Goal: Complete application form: Complete application form

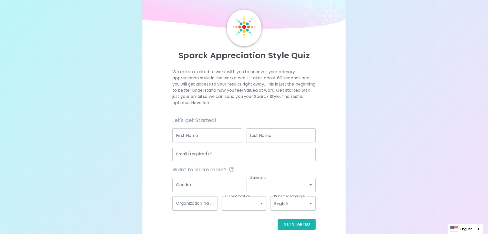
scroll to position [17, 0]
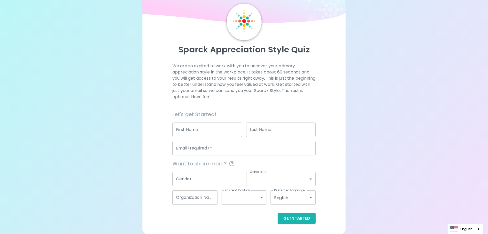
click at [209, 133] on input "First Name" at bounding box center [208, 129] width 70 height 14
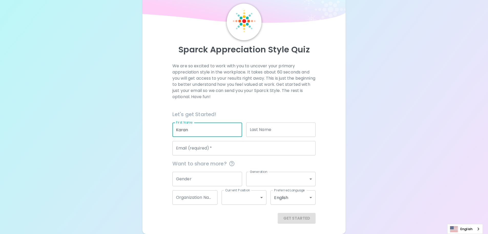
type input "Karan"
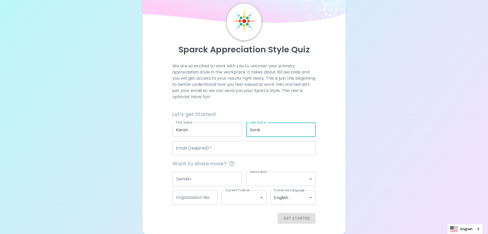
type input "Sarai"
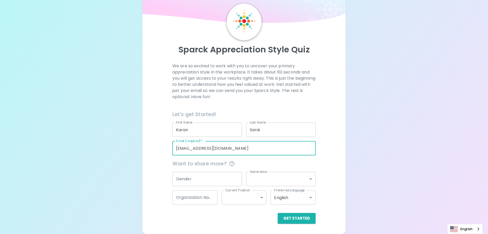
type input "[EMAIL_ADDRESS][DOMAIN_NAME]"
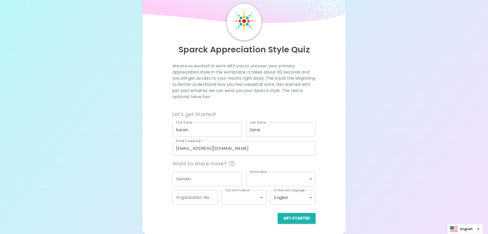
click at [139, 149] on div "Sparck Appreciation Style Quiz We are so excited to work with you to uncover yo…" at bounding box center [244, 108] width 488 height 250
click at [195, 180] on input "Gender" at bounding box center [208, 178] width 70 height 14
type input "[DEMOGRAPHIC_DATA]"
click at [285, 178] on body "Sparck Appreciation Style Quiz We are so excited to work with you to uncover yo…" at bounding box center [244, 108] width 488 height 250
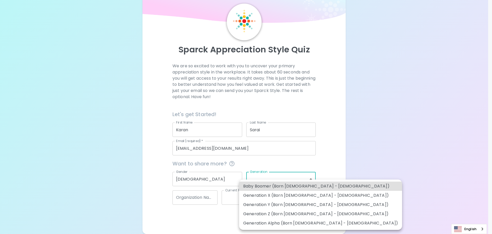
click at [302, 215] on li "Generation Z (Born [DEMOGRAPHIC_DATA] - [DEMOGRAPHIC_DATA])" at bounding box center [320, 213] width 163 height 9
type input "generation_z"
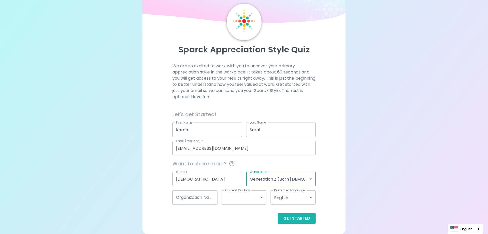
click at [360, 187] on div "Sparck Appreciation Style Quiz We are so excited to work with you to uncover yo…" at bounding box center [244, 108] width 488 height 250
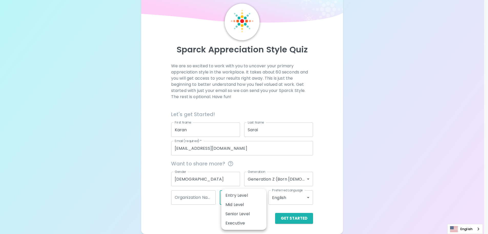
click at [253, 200] on body "Sparck Appreciation Style Quiz We are so excited to work with you to uncover yo…" at bounding box center [244, 108] width 488 height 250
click at [369, 189] on div at bounding box center [246, 117] width 492 height 234
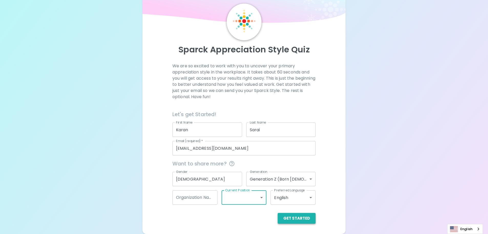
click at [301, 219] on button "Get Started" at bounding box center [297, 218] width 38 height 11
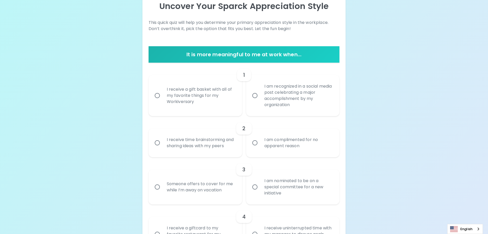
scroll to position [43, 0]
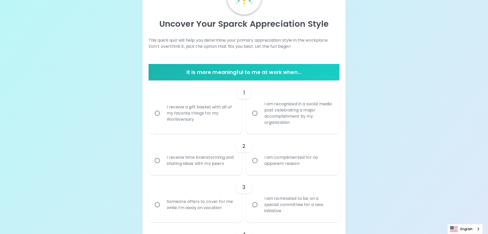
click at [204, 114] on div "I receive a gift basket with all of my favorite things for my Workiversary" at bounding box center [201, 113] width 77 height 31
click at [163, 114] on input "I receive a gift basket with all of my favorite things for my Workiversary" at bounding box center [157, 113] width 11 height 11
radio input "true"
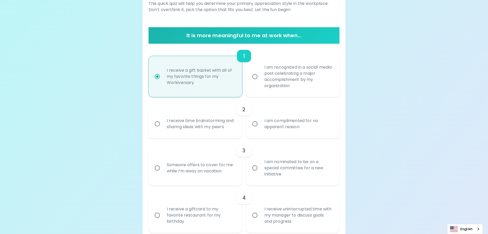
scroll to position [84, 0]
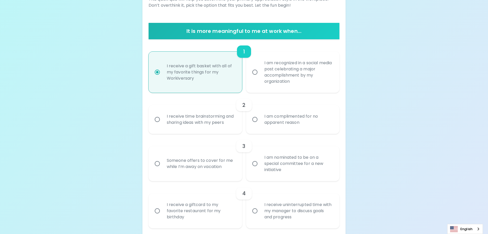
click at [212, 122] on div "I receive time brainstorming and sharing ideas with my peers" at bounding box center [201, 119] width 77 height 25
click at [163, 122] on input "I receive time brainstorming and sharing ideas with my peers" at bounding box center [157, 119] width 11 height 11
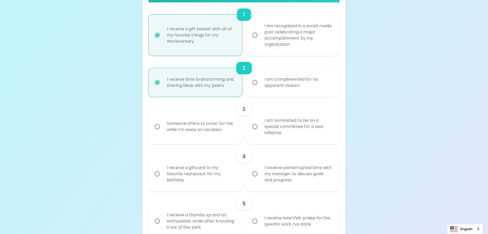
scroll to position [125, 0]
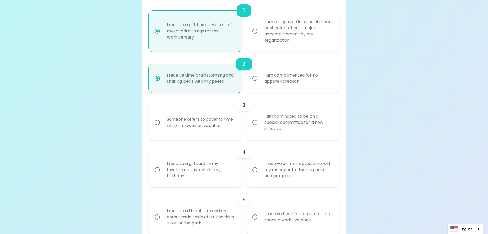
radio input "true"
click at [273, 131] on div "I am nominated to be on a special committee for a new initiative" at bounding box center [298, 122] width 77 height 31
click at [260, 128] on input "I am nominated to be on a special committee for a new initiative" at bounding box center [255, 122] width 11 height 11
radio input "false"
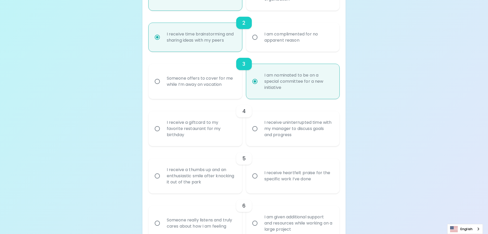
radio input "true"
click at [272, 134] on div "I receive uninterrupted time with my manager to discuss goals and progress" at bounding box center [298, 128] width 77 height 31
click at [260, 134] on input "I receive uninterrupted time with my manager to discuss goals and progress" at bounding box center [255, 128] width 11 height 11
radio input "false"
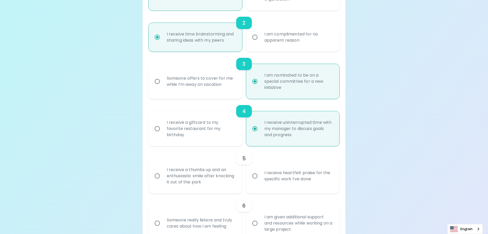
scroll to position [207, 0]
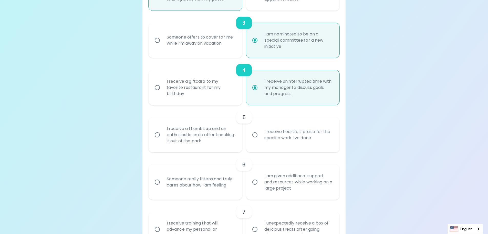
radio input "true"
click at [228, 136] on div "I receive a thumbs up and an enthusiastic smile after knocking it out of the pa…" at bounding box center [201, 134] width 77 height 31
click at [163, 136] on input "I receive a thumbs up and an enthusiastic smile after knocking it out of the pa…" at bounding box center [157, 134] width 11 height 11
radio input "false"
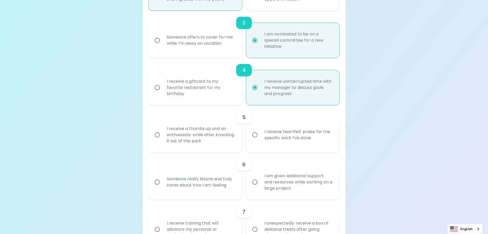
radio input "false"
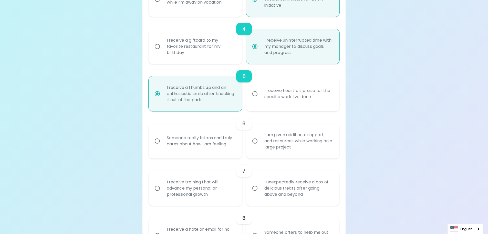
radio input "true"
click at [277, 147] on div "I am given additional support and resources while working on a large project" at bounding box center [298, 140] width 77 height 31
click at [260, 146] on input "I am given additional support and resources while working on a large project" at bounding box center [255, 140] width 11 height 11
radio input "false"
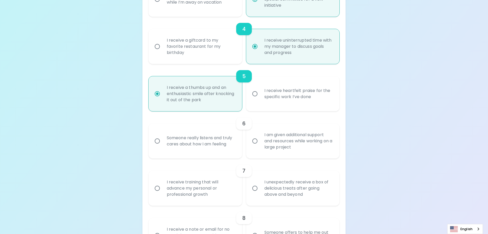
radio input "false"
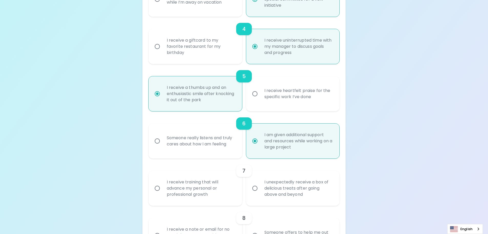
scroll to position [289, 0]
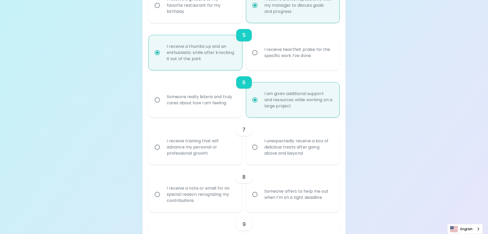
radio input "true"
click at [261, 147] on div "I unexpectedly receive a box of delicious treats after going above and beyond" at bounding box center [298, 147] width 77 height 31
click at [260, 147] on input "I unexpectedly receive a box of delicious treats after going above and beyond" at bounding box center [255, 147] width 11 height 11
radio input "false"
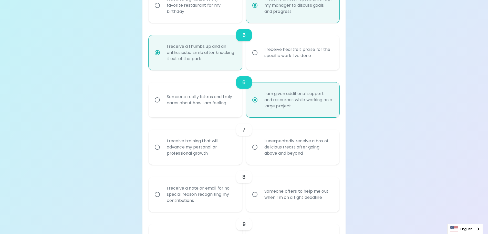
radio input "false"
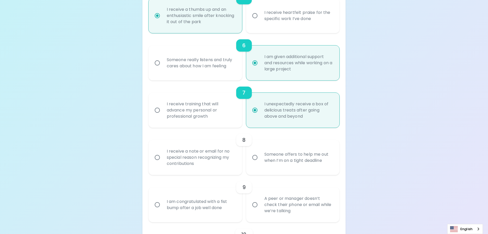
scroll to position [330, 0]
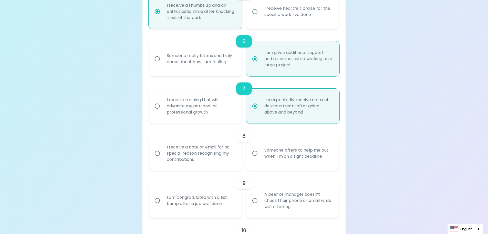
radio input "true"
click at [234, 155] on div "I receive a note or email for no special reason recognizing my contributions" at bounding box center [201, 153] width 77 height 31
click at [163, 155] on input "I receive a note or email for no special reason recognizing my contributions" at bounding box center [157, 153] width 11 height 11
radio input "false"
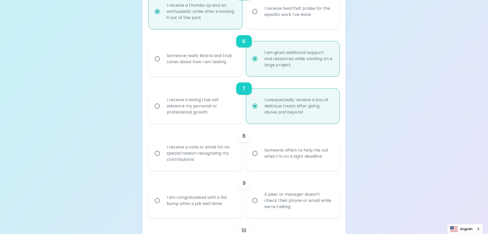
radio input "false"
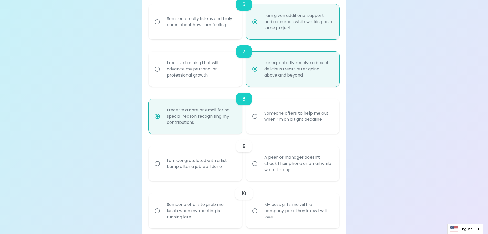
scroll to position [371, 0]
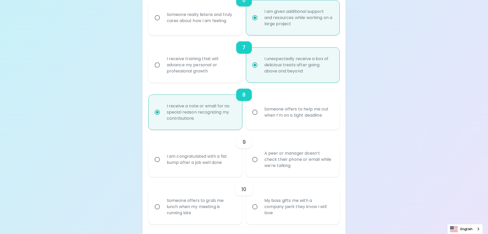
radio input "true"
click at [261, 158] on div "A peer or manager doesn’t check their phone or email while we’re talking" at bounding box center [298, 159] width 77 height 31
click at [260, 158] on input "A peer or manager doesn’t check their phone or email while we’re talking" at bounding box center [255, 159] width 11 height 11
radio input "false"
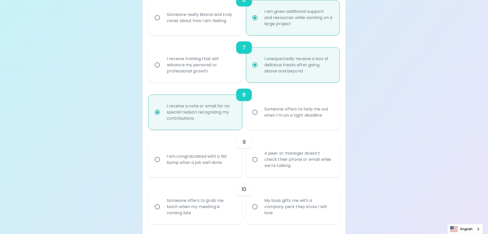
radio input "false"
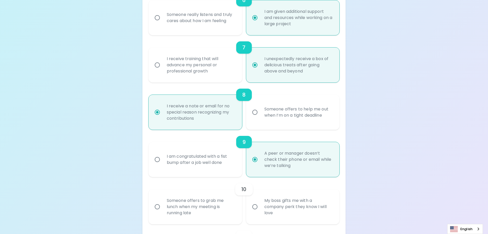
scroll to position [412, 0]
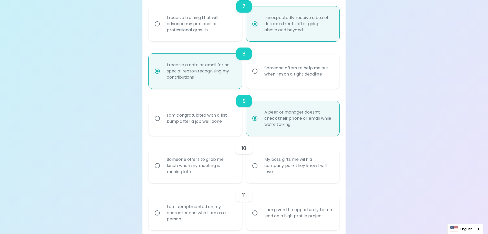
radio input "true"
click at [223, 167] on div "Someone offers to grab me lunch when my meeting is running late" at bounding box center [201, 165] width 77 height 31
click at [163, 167] on input "Someone offers to grab me lunch when my meeting is running late" at bounding box center [157, 165] width 11 height 11
radio input "false"
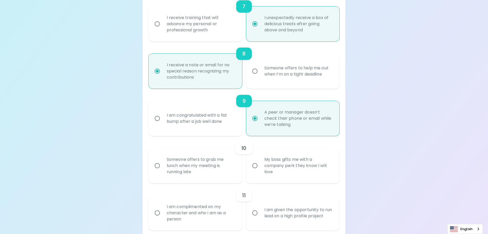
radio input "false"
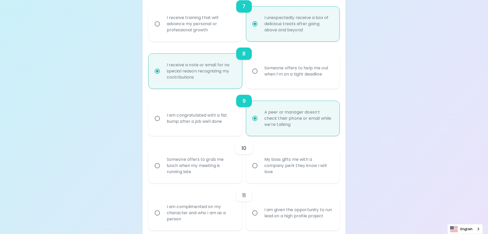
radio input "false"
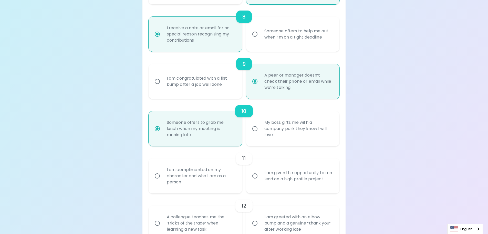
scroll to position [453, 0]
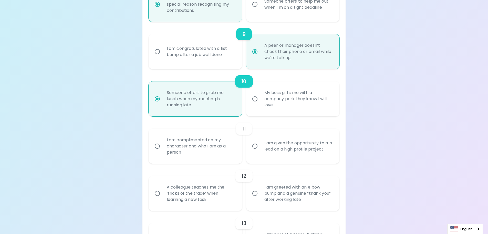
radio input "true"
click at [219, 144] on div "I am complimented on my character and who I am as a person" at bounding box center [201, 145] width 77 height 31
click at [163, 144] on input "I am complimented on my character and who I am as a person" at bounding box center [157, 145] width 11 height 11
radio input "false"
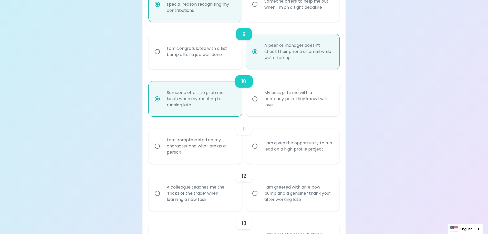
radio input "false"
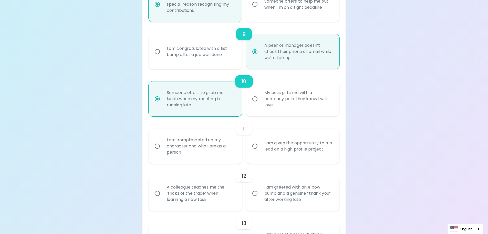
radio input "false"
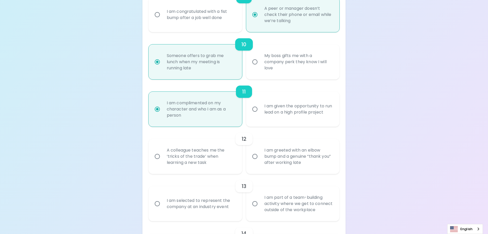
scroll to position [519, 0]
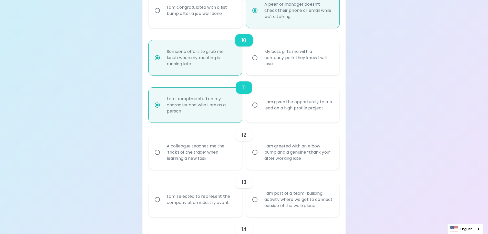
radio input "true"
click at [255, 155] on input "I am greeted with an elbow bump and a genuine “thank you” after working late" at bounding box center [255, 152] width 11 height 11
radio input "false"
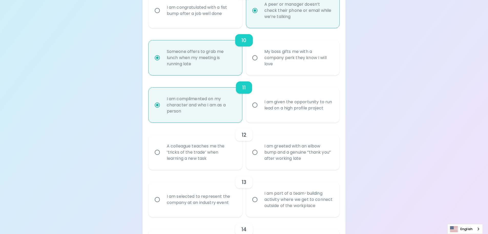
radio input "false"
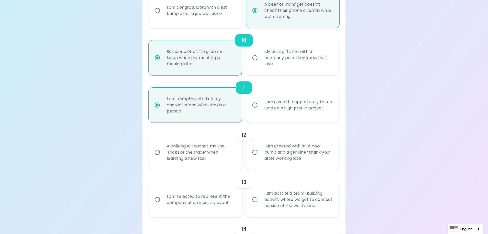
radio input "false"
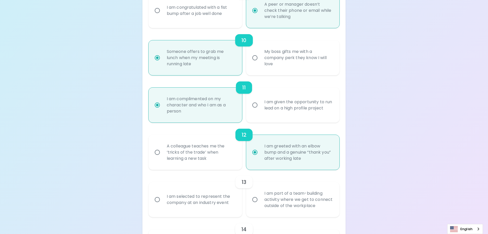
scroll to position [560, 0]
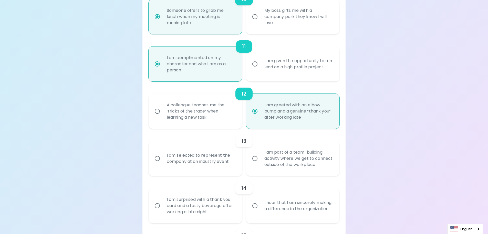
radio input "true"
click at [260, 160] on input "I am part of a team-building activity where we get to connect outside of the wo…" at bounding box center [255, 158] width 11 height 11
radio input "false"
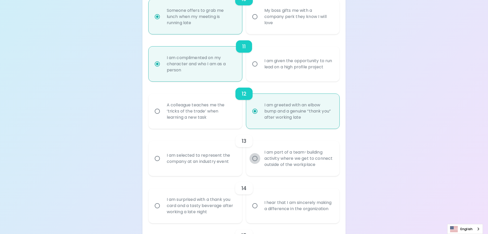
radio input "false"
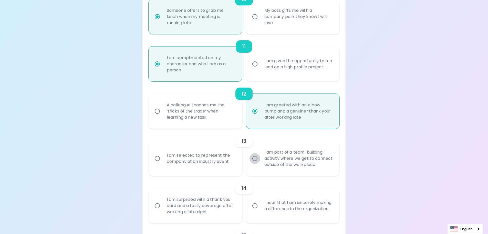
radio input "false"
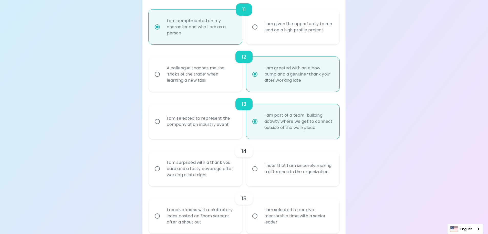
scroll to position [601, 0]
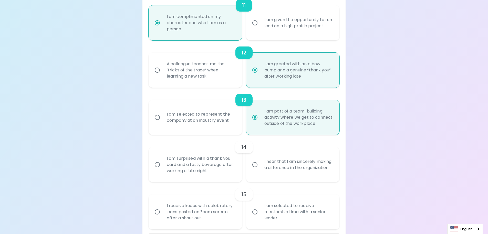
radio input "true"
click at [261, 170] on div "I hear that I am sincerely making a difference in the organization" at bounding box center [298, 164] width 77 height 25
click at [260, 170] on input "I hear that I am sincerely making a difference in the organization" at bounding box center [255, 164] width 11 height 11
radio input "false"
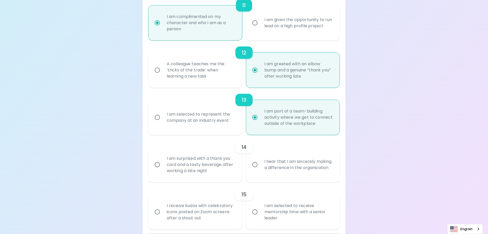
radio input "false"
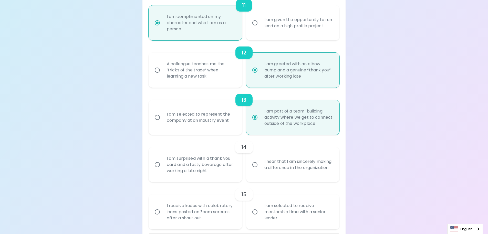
radio input "false"
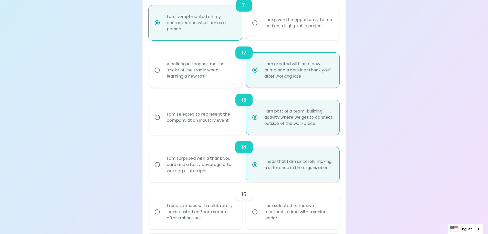
scroll to position [622, 0]
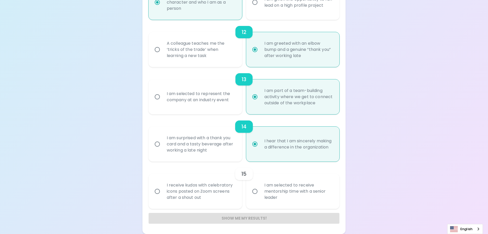
radio input "true"
click at [268, 191] on div "I am selected to receive mentorship time with a senior leader" at bounding box center [298, 191] width 77 height 31
click at [260, 191] on input "I am selected to receive mentorship time with a senior leader" at bounding box center [255, 191] width 11 height 11
radio input "false"
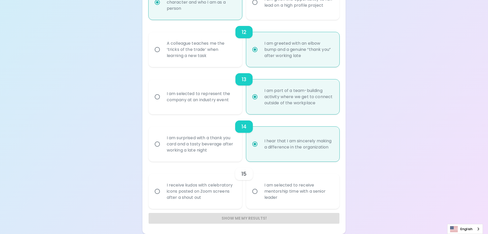
radio input "false"
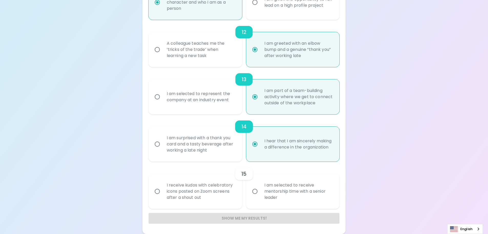
radio input "false"
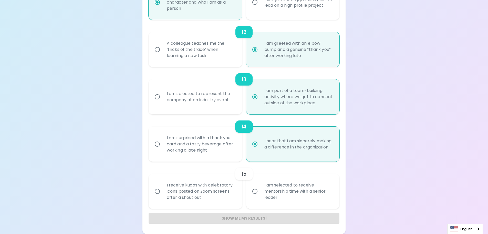
radio input "false"
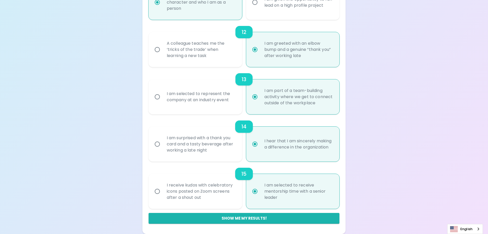
radio input "true"
click at [233, 179] on div "15" at bounding box center [244, 173] width 191 height 12
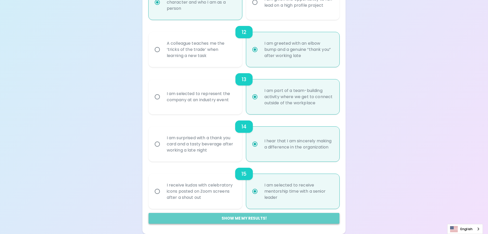
click at [261, 216] on button "Show me my results!" at bounding box center [244, 218] width 191 height 11
radio input "false"
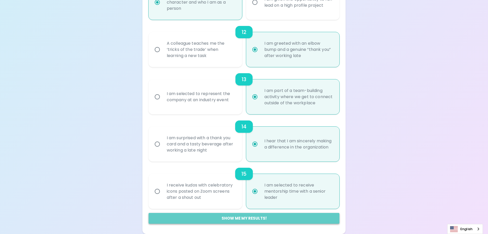
radio input "false"
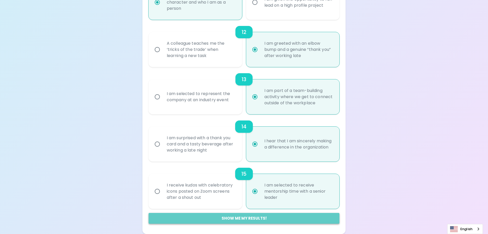
radio input "false"
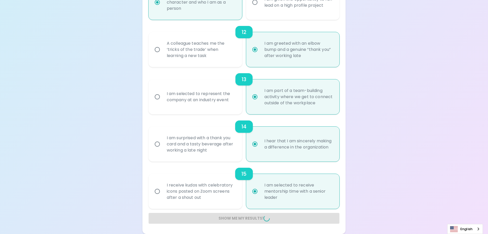
radio input "false"
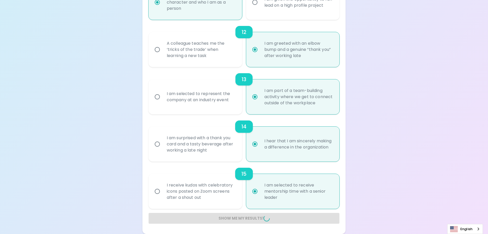
radio input "false"
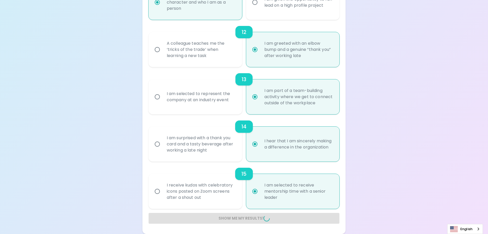
radio input "false"
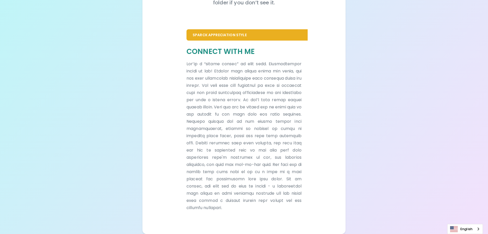
scroll to position [89, 0]
